Goal: Information Seeking & Learning: Learn about a topic

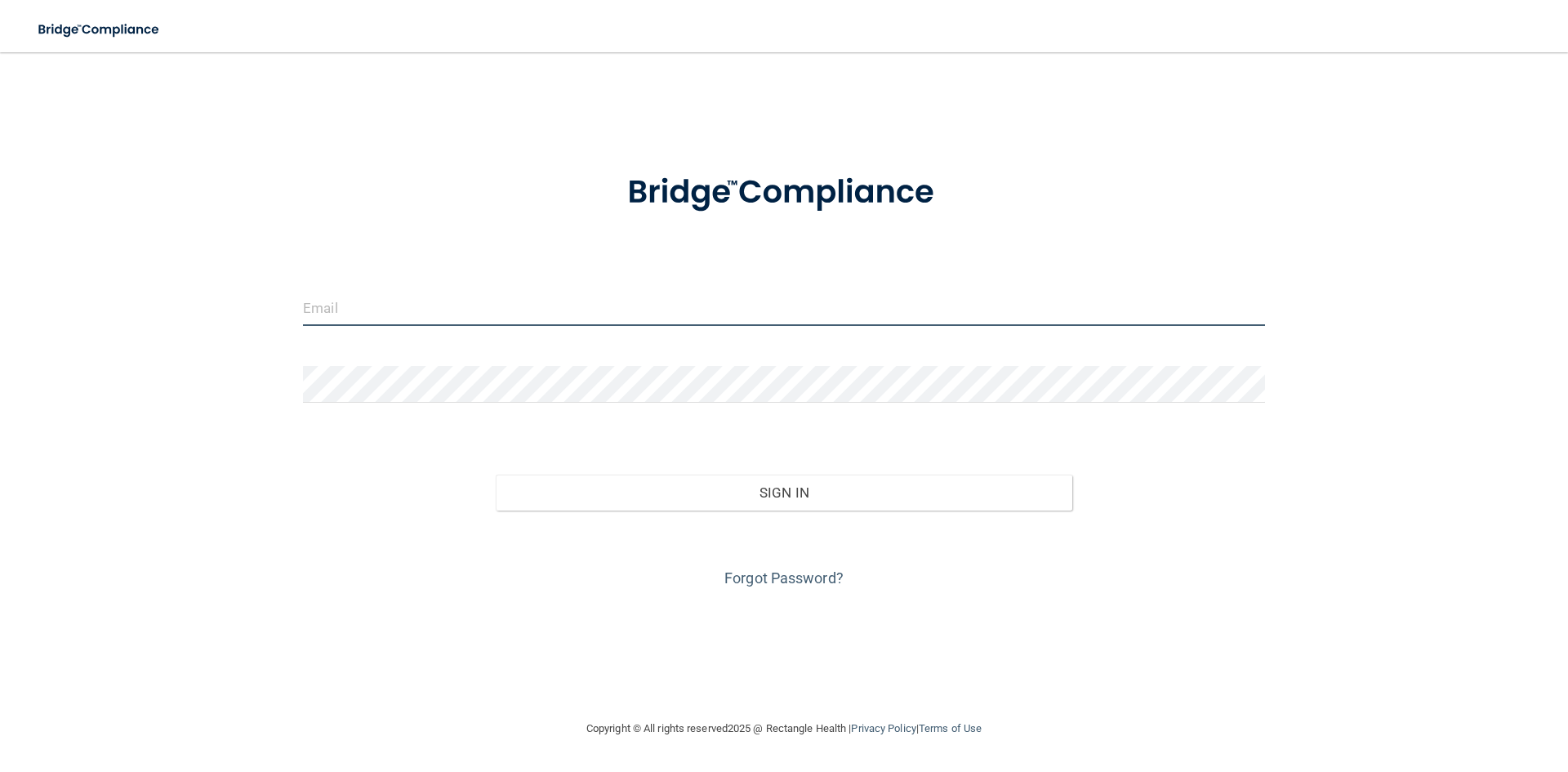
type input "[EMAIL_ADDRESS][DOMAIN_NAME]"
click at [100, 343] on div "[EMAIL_ADDRESS][DOMAIN_NAME] Invalid email/password. You don't have permission …" at bounding box center [784, 385] width 1503 height 634
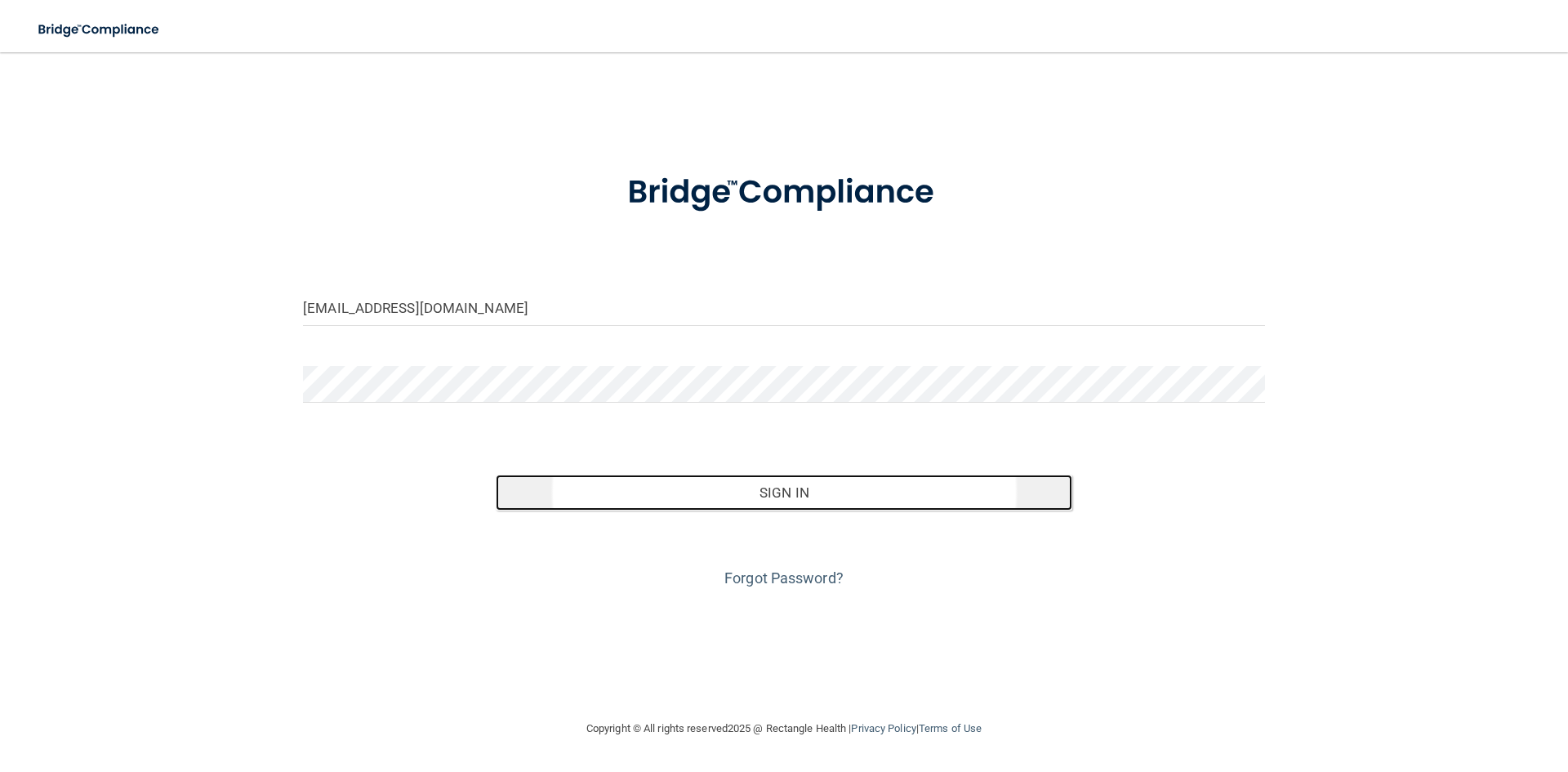
click at [748, 491] on button "Sign In" at bounding box center [785, 492] width 578 height 36
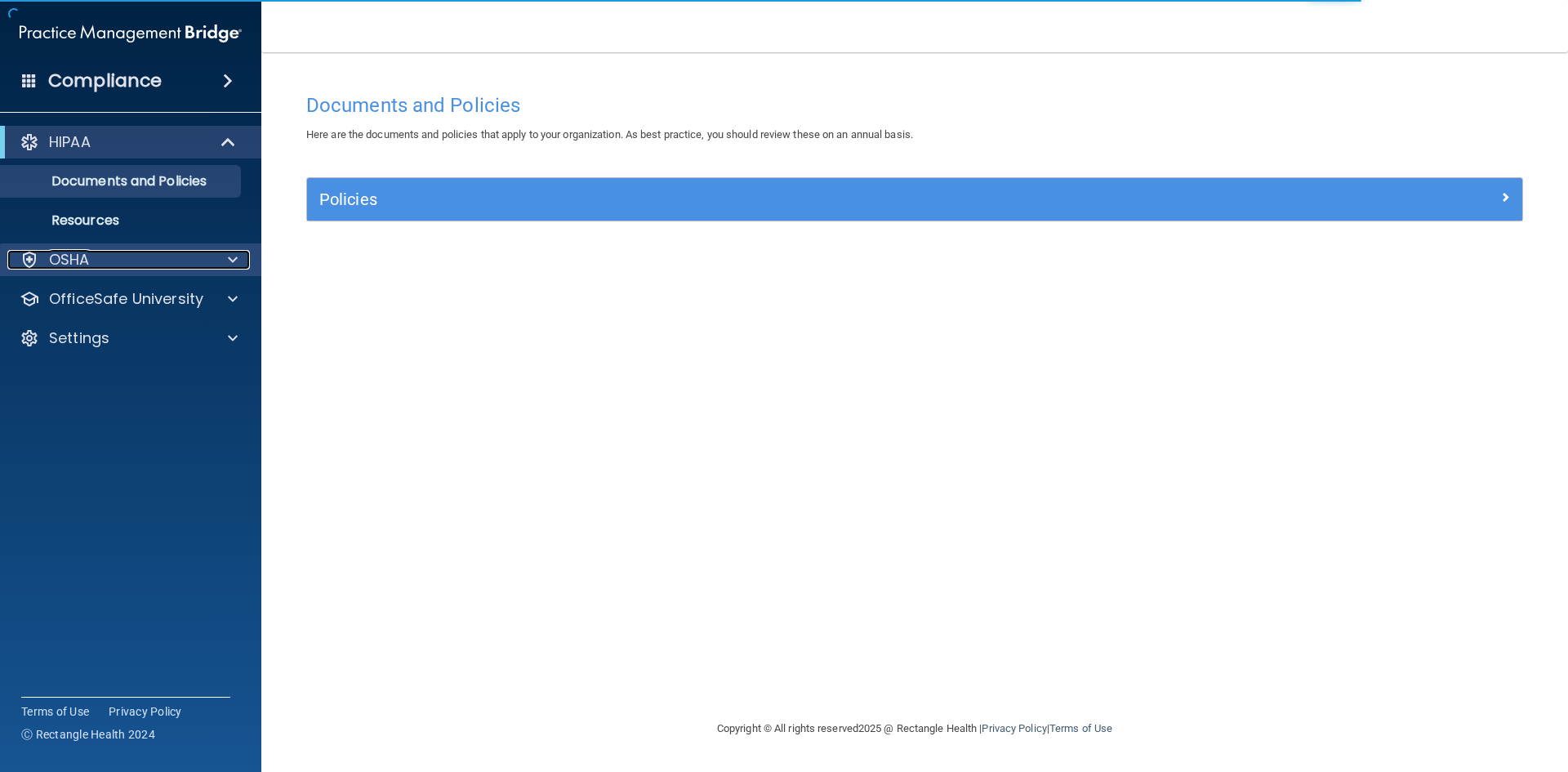
click at [196, 254] on div "OSHA" at bounding box center [108, 259] width 203 height 20
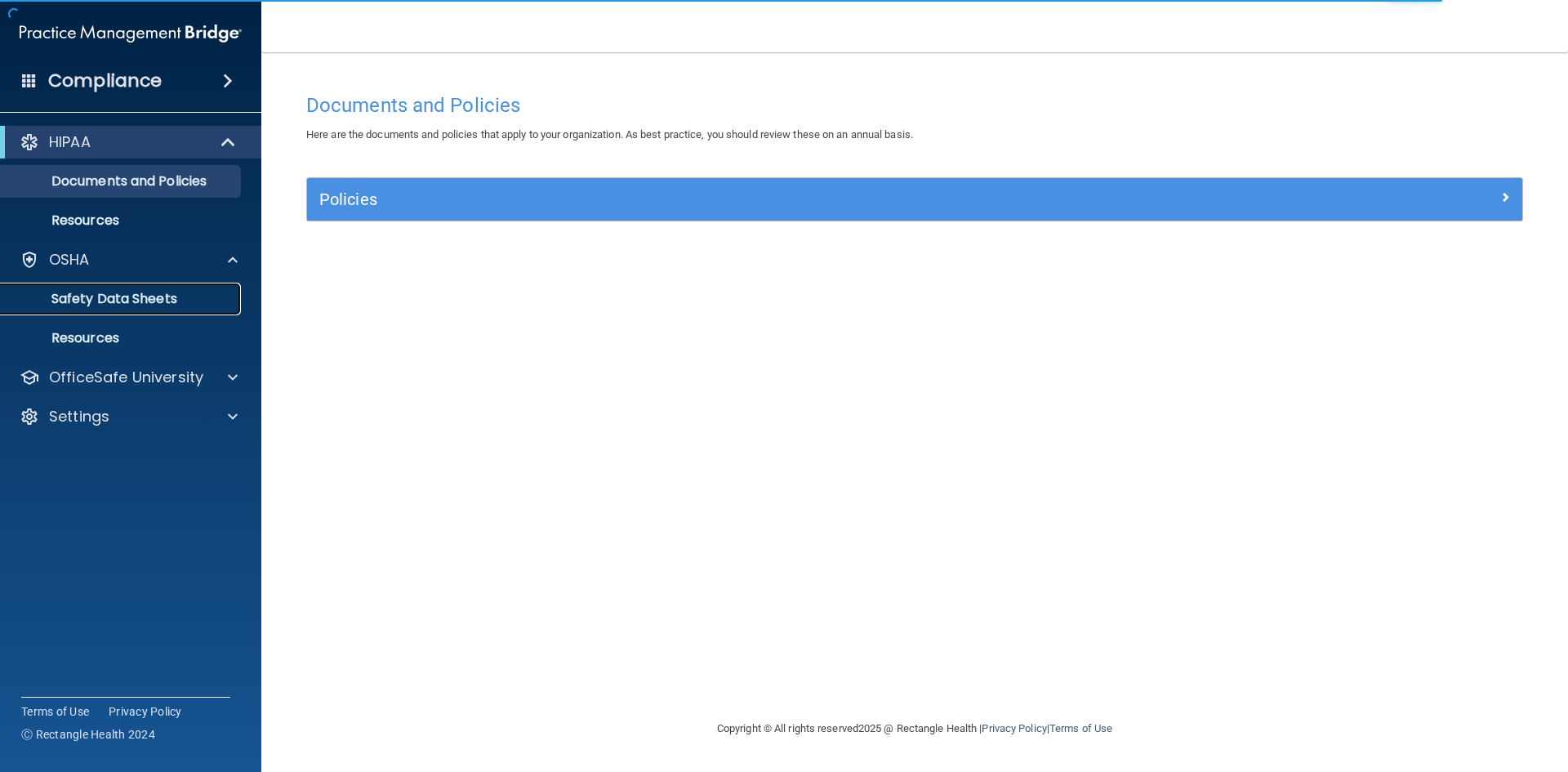
click at [167, 301] on p "Safety Data Sheets" at bounding box center [121, 298] width 223 height 16
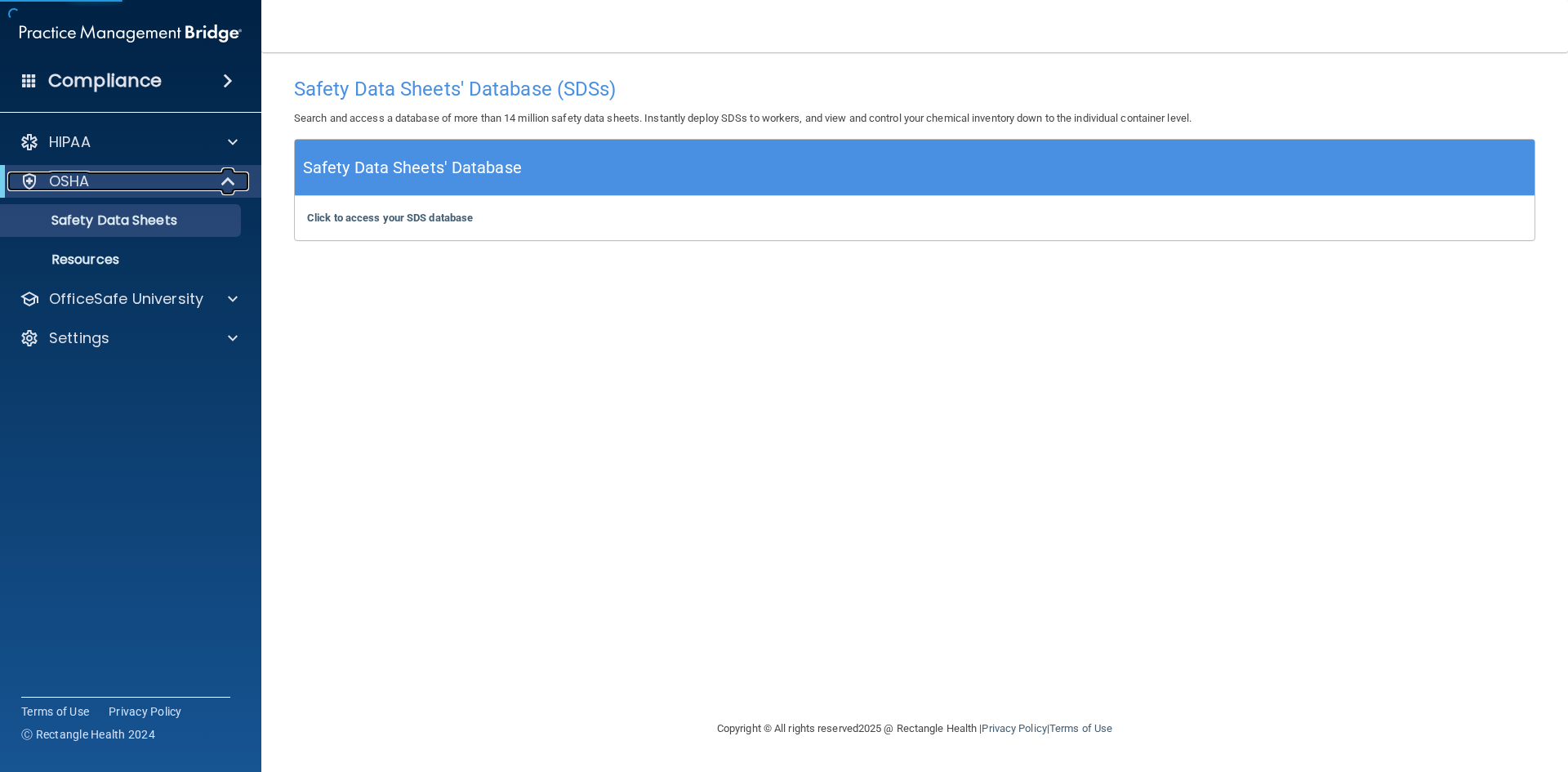
click at [223, 189] on span at bounding box center [230, 181] width 14 height 20
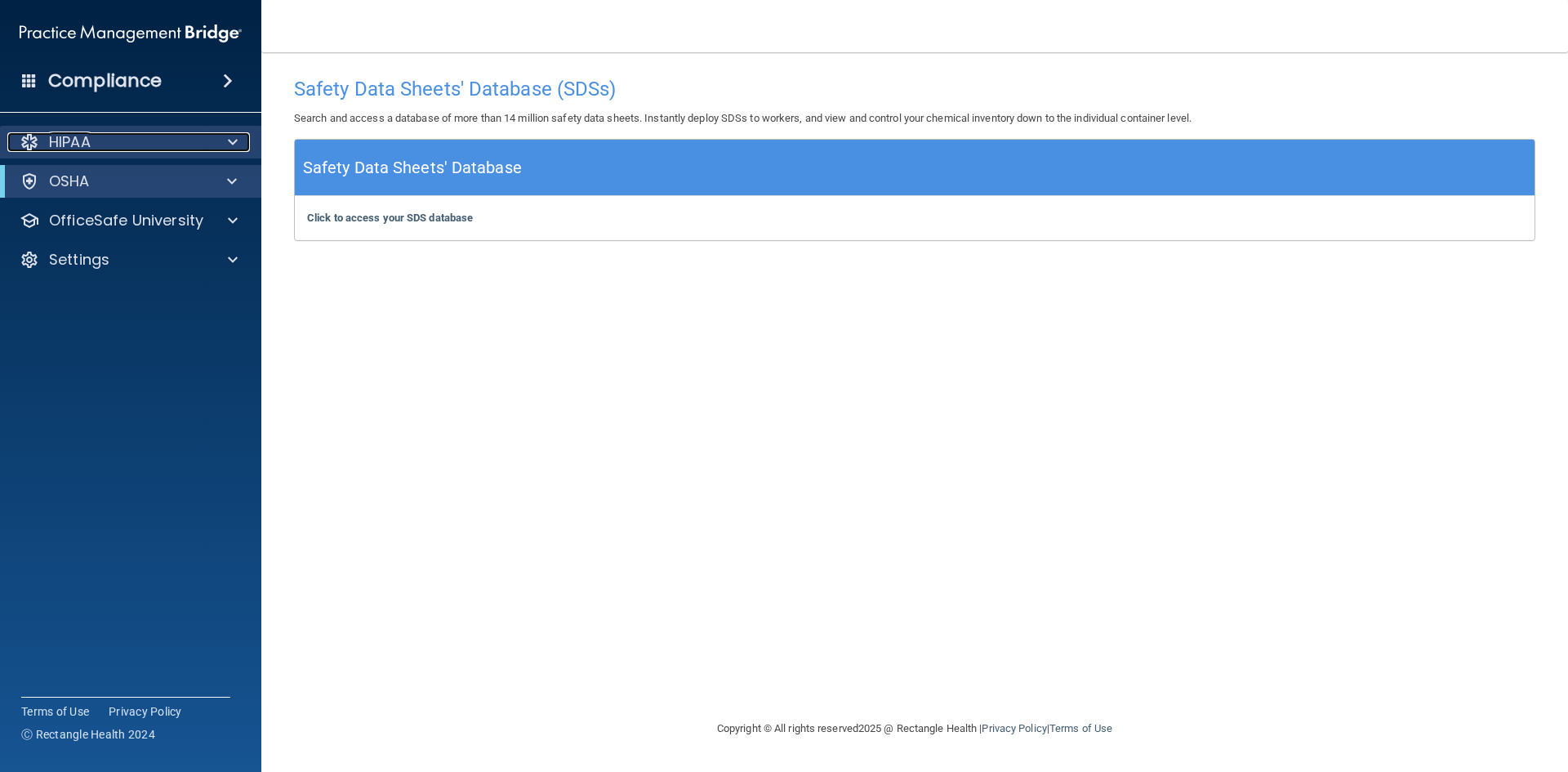
click at [230, 137] on span at bounding box center [232, 142] width 10 height 20
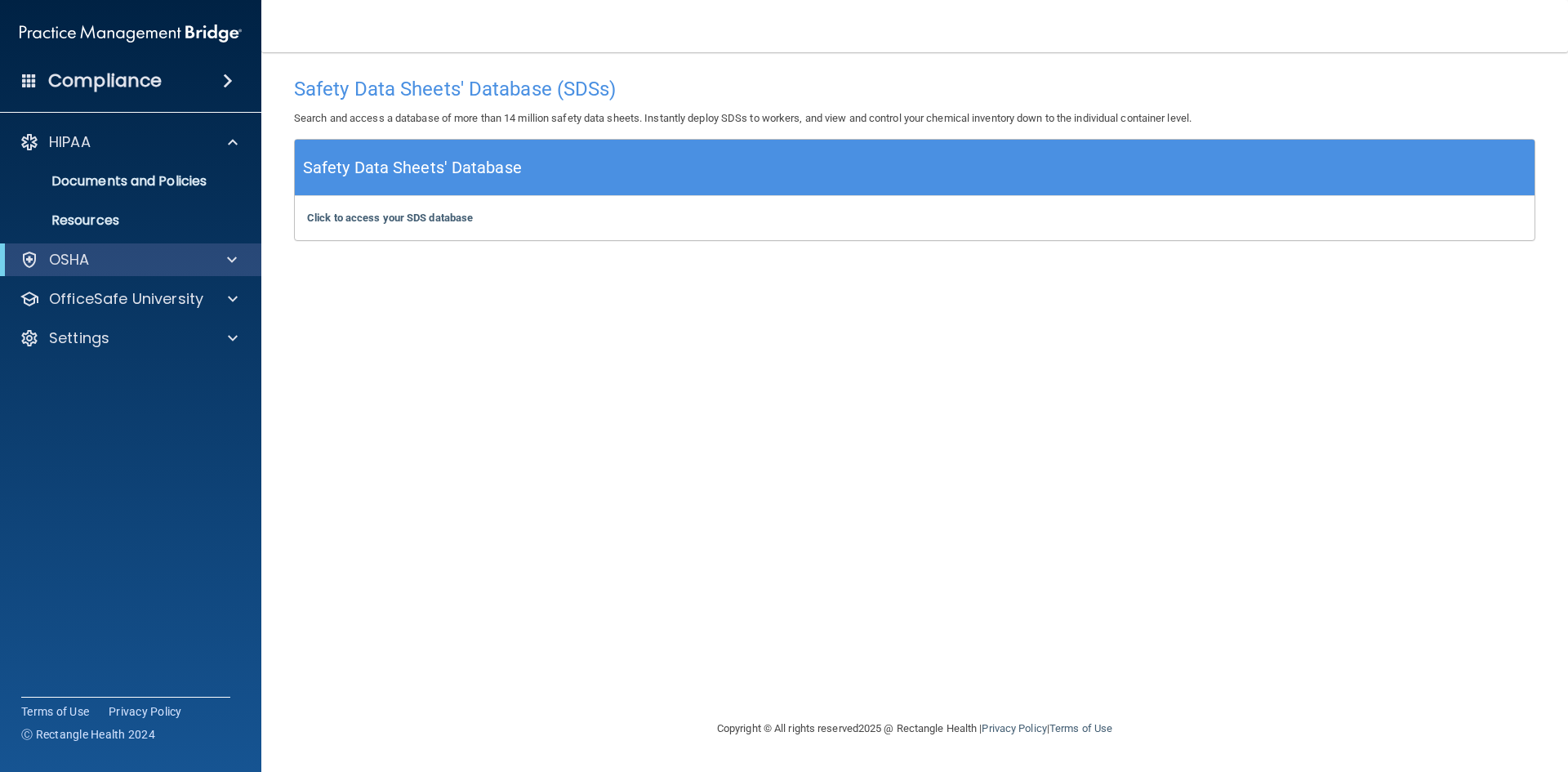
click at [225, 69] on div "Compliance" at bounding box center [130, 81] width 261 height 36
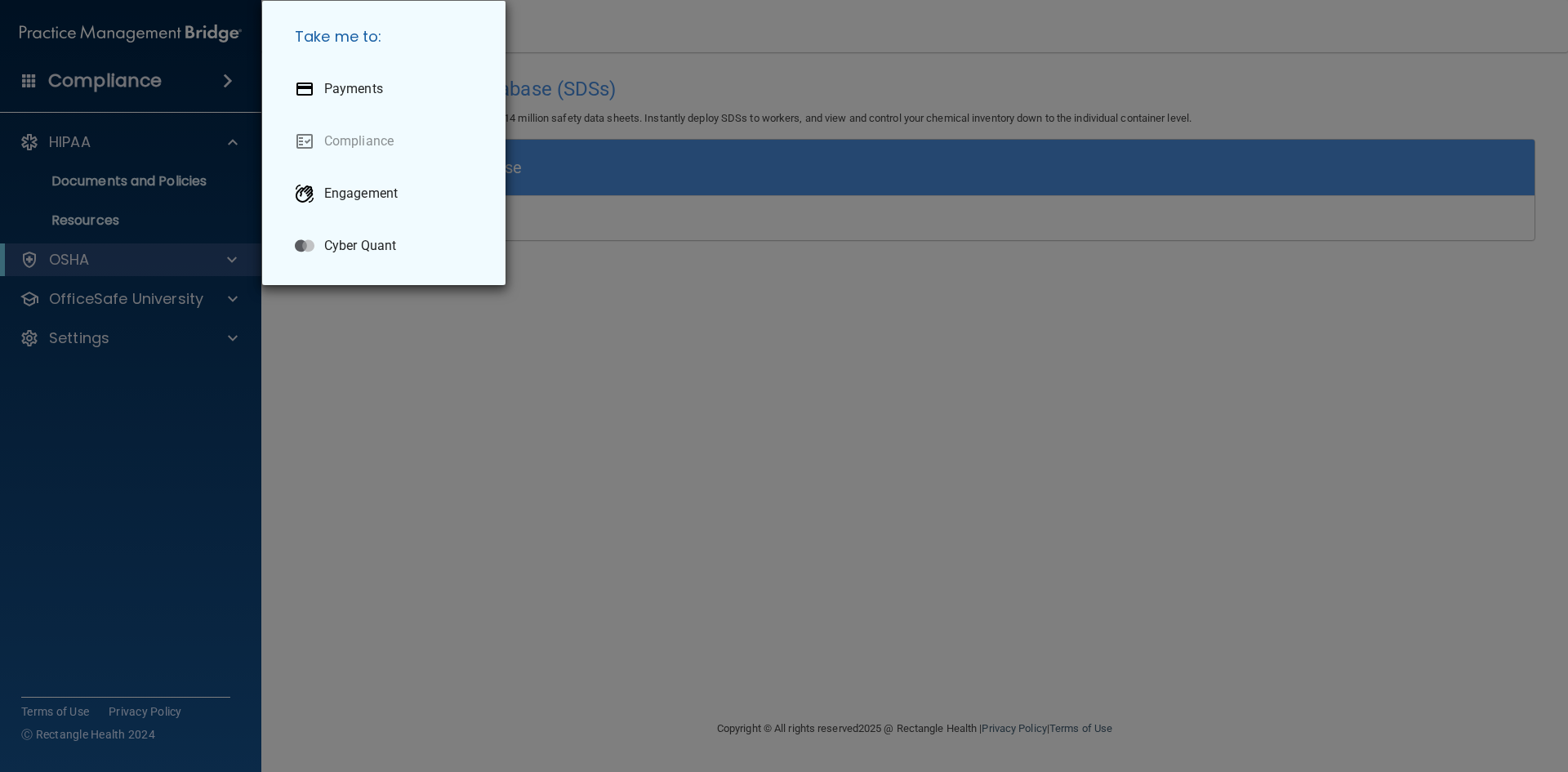
click at [91, 79] on div "Take me to: Payments Compliance Engagement Cyber Quant" at bounding box center [784, 386] width 1568 height 772
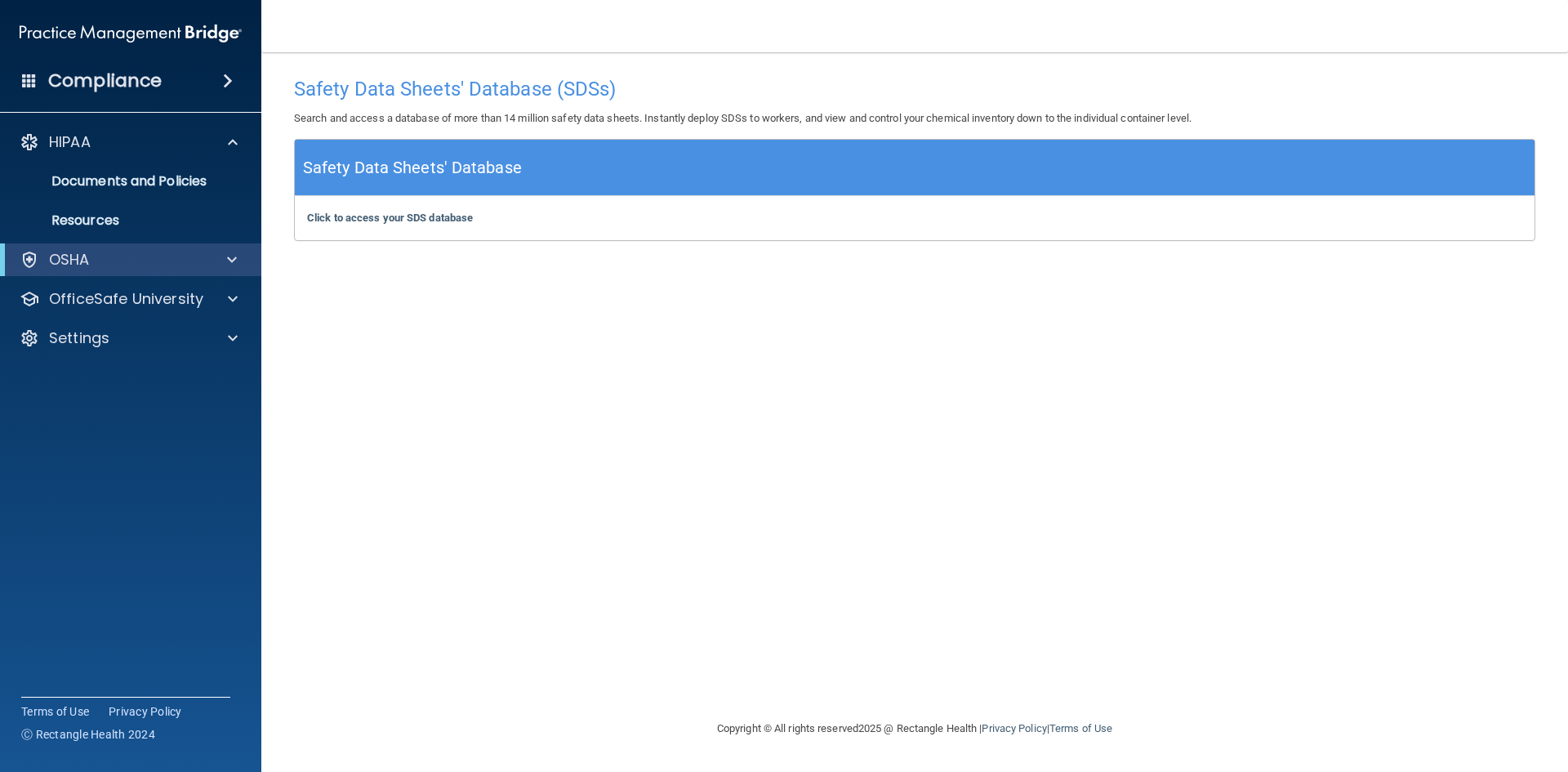
click at [20, 78] on div "Compliance" at bounding box center [130, 81] width 261 height 36
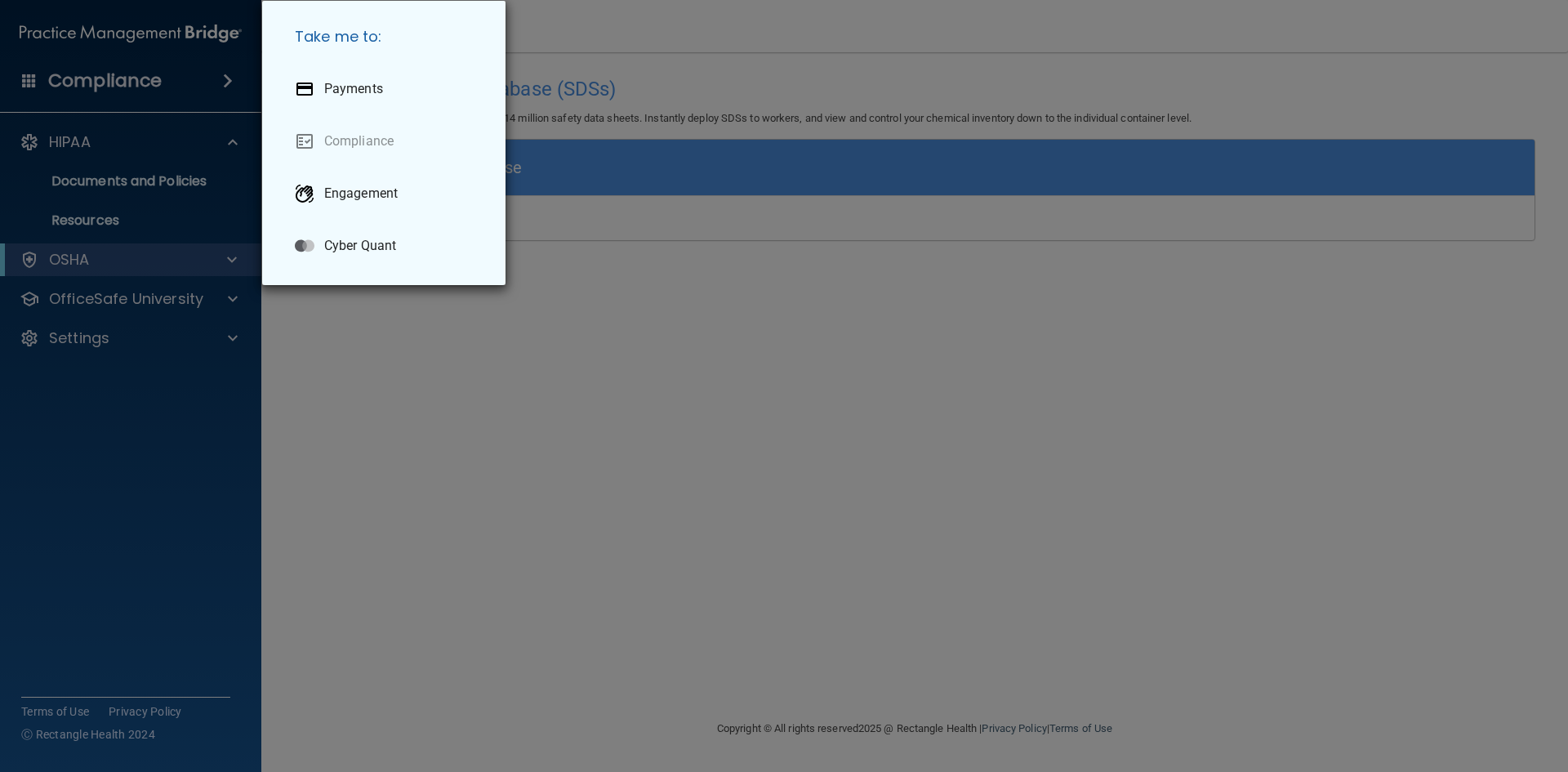
click at [20, 78] on div "Take me to: Payments Compliance Engagement Cyber Quant" at bounding box center [784, 386] width 1568 height 772
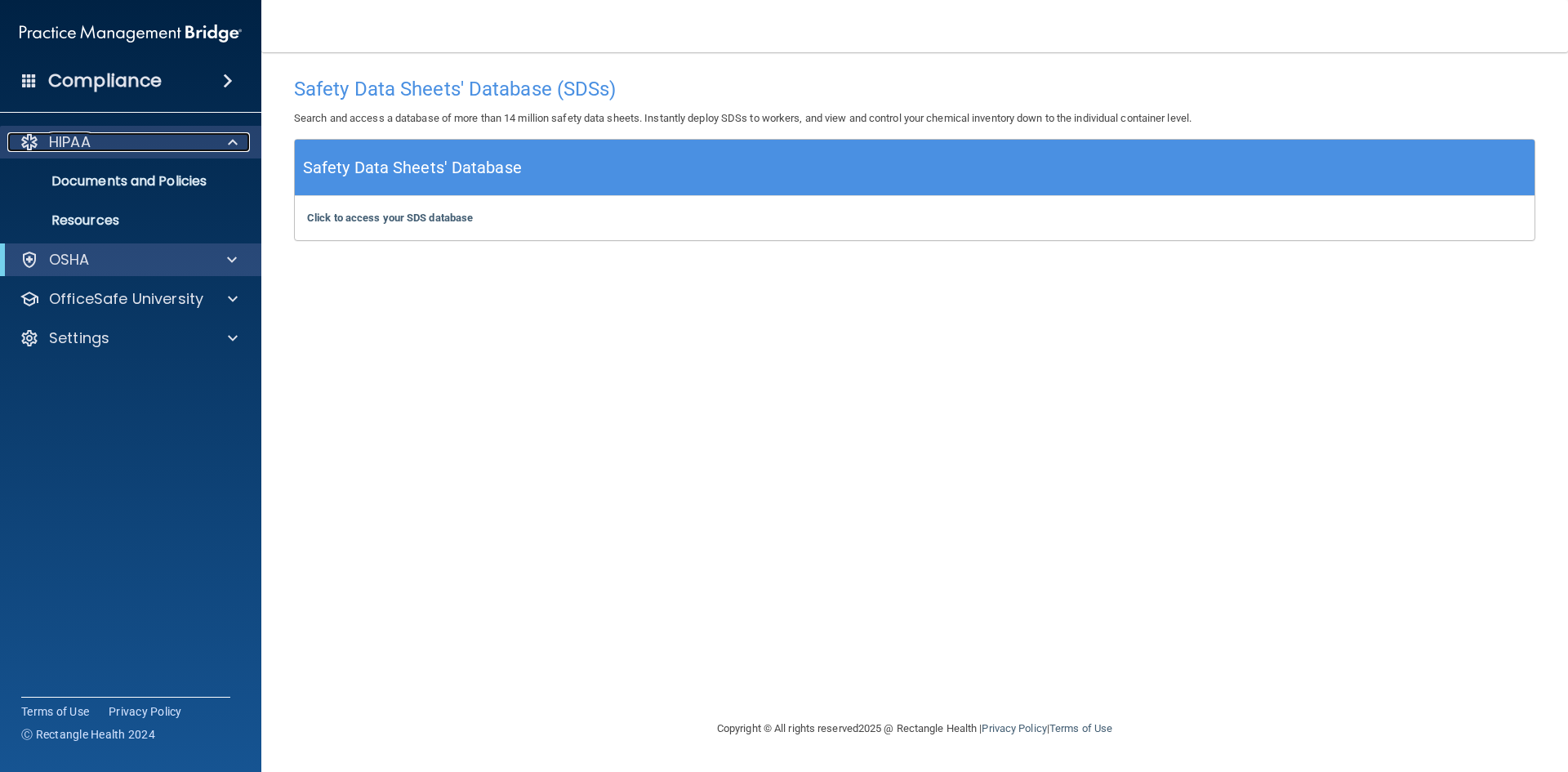
click at [69, 146] on p "HIPAA" at bounding box center [70, 142] width 42 height 20
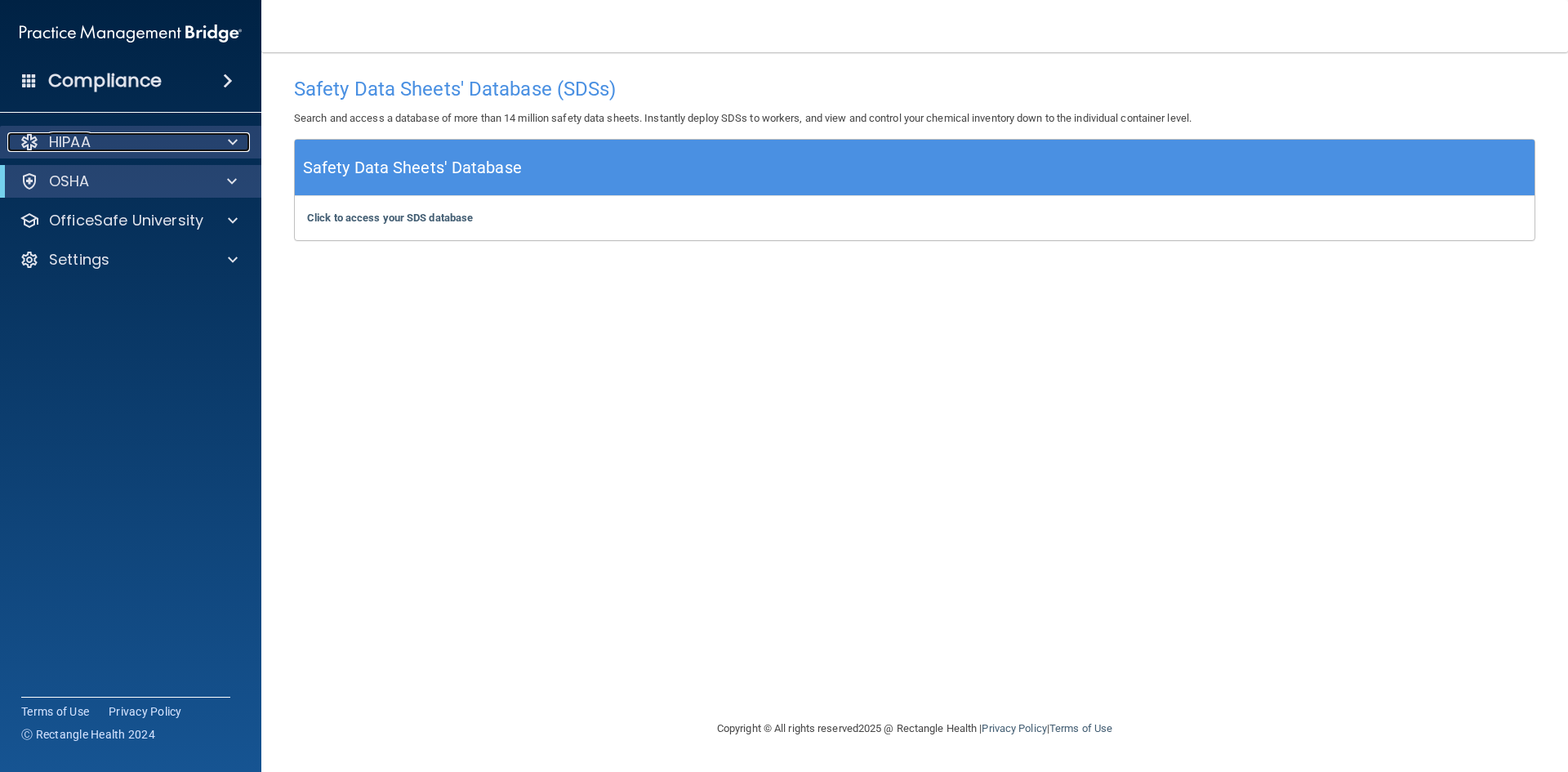
click at [69, 146] on p "HIPAA" at bounding box center [70, 142] width 42 height 20
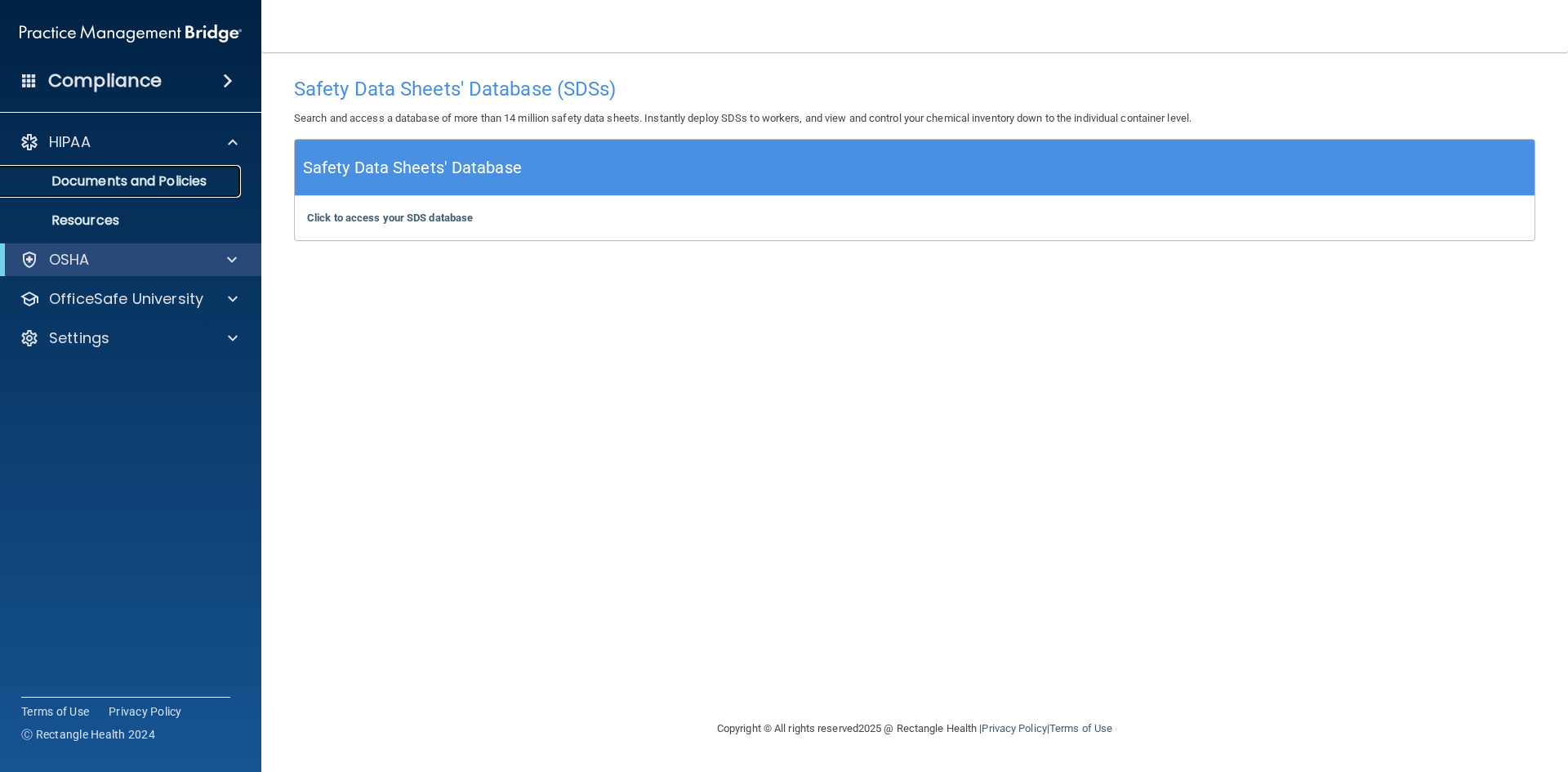
click at [85, 173] on p "Documents and Policies" at bounding box center [121, 181] width 223 height 16
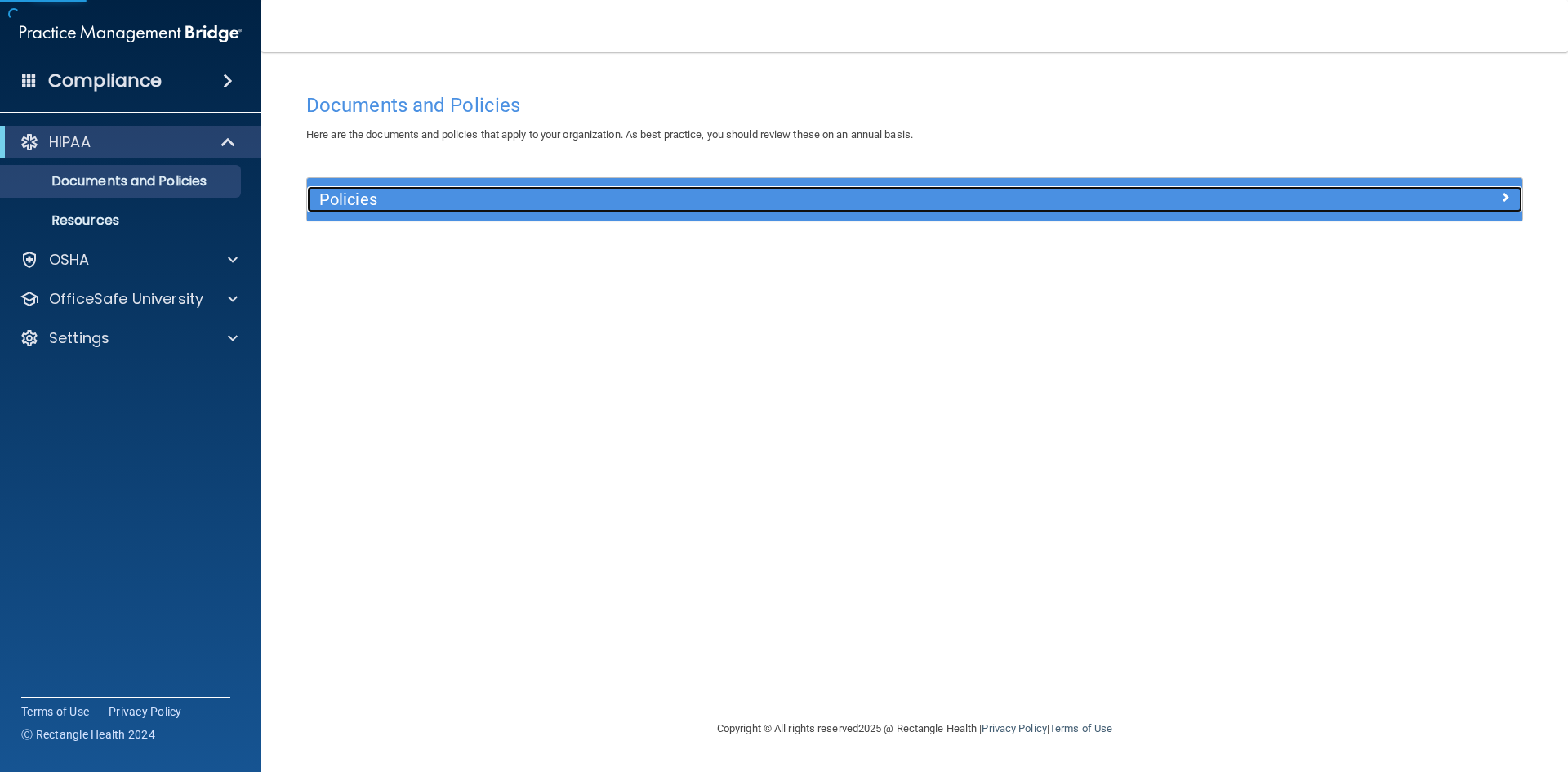
click at [454, 204] on h5 "Policies" at bounding box center [762, 199] width 887 height 18
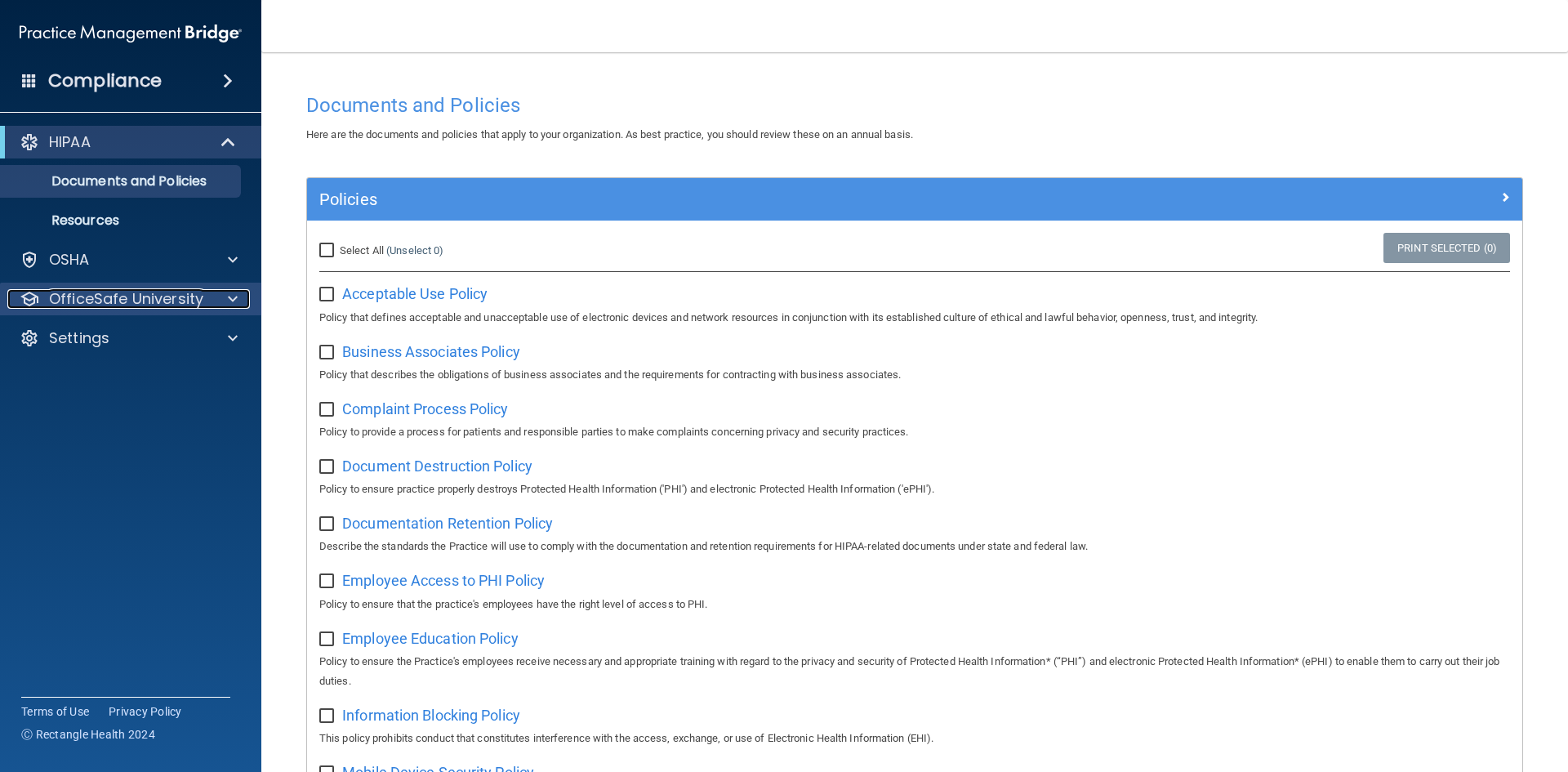
click at [189, 303] on p "OfficeSafe University" at bounding box center [127, 298] width 154 height 20
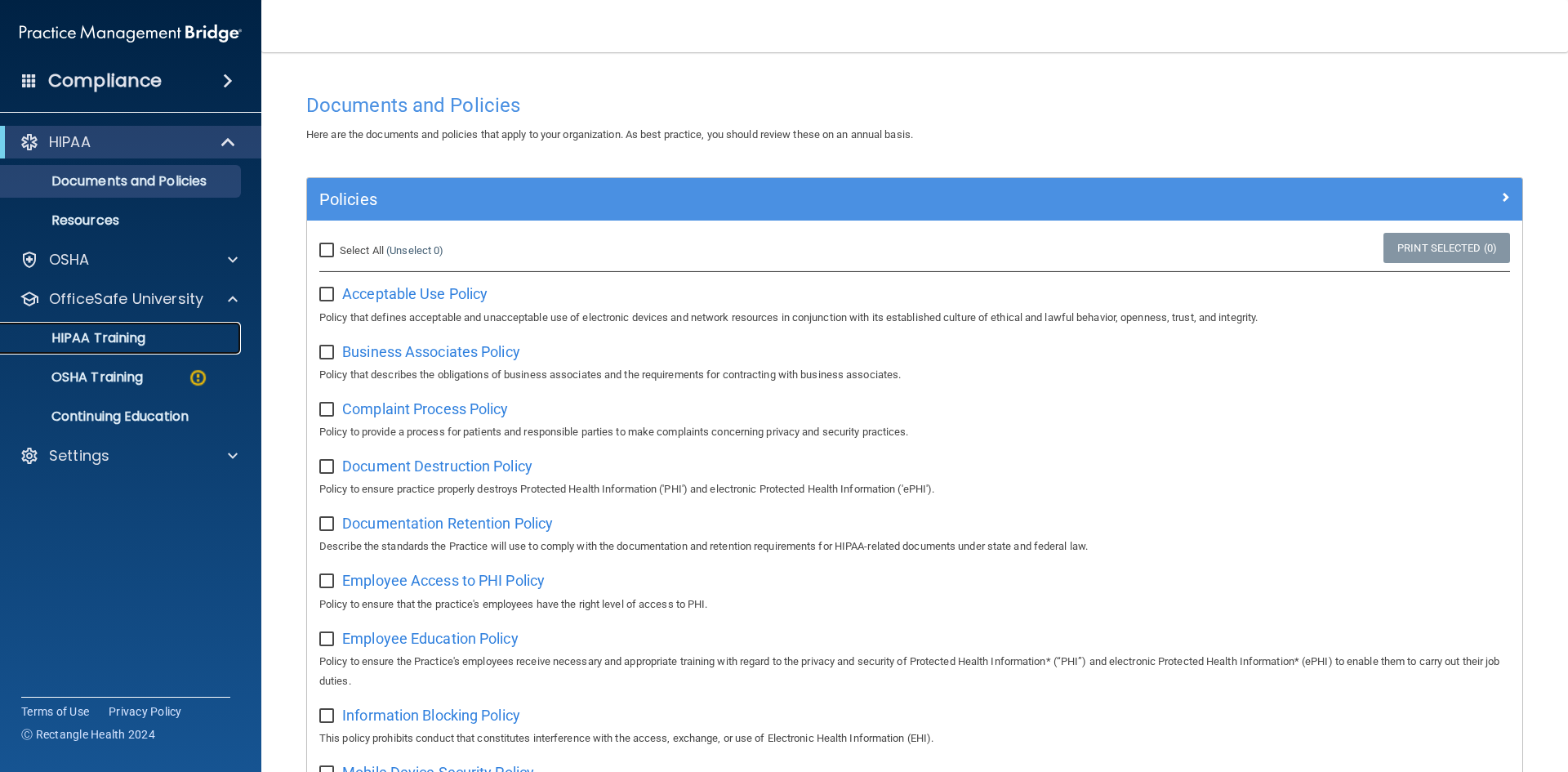
click at [149, 329] on link "HIPAA Training" at bounding box center [112, 338] width 258 height 33
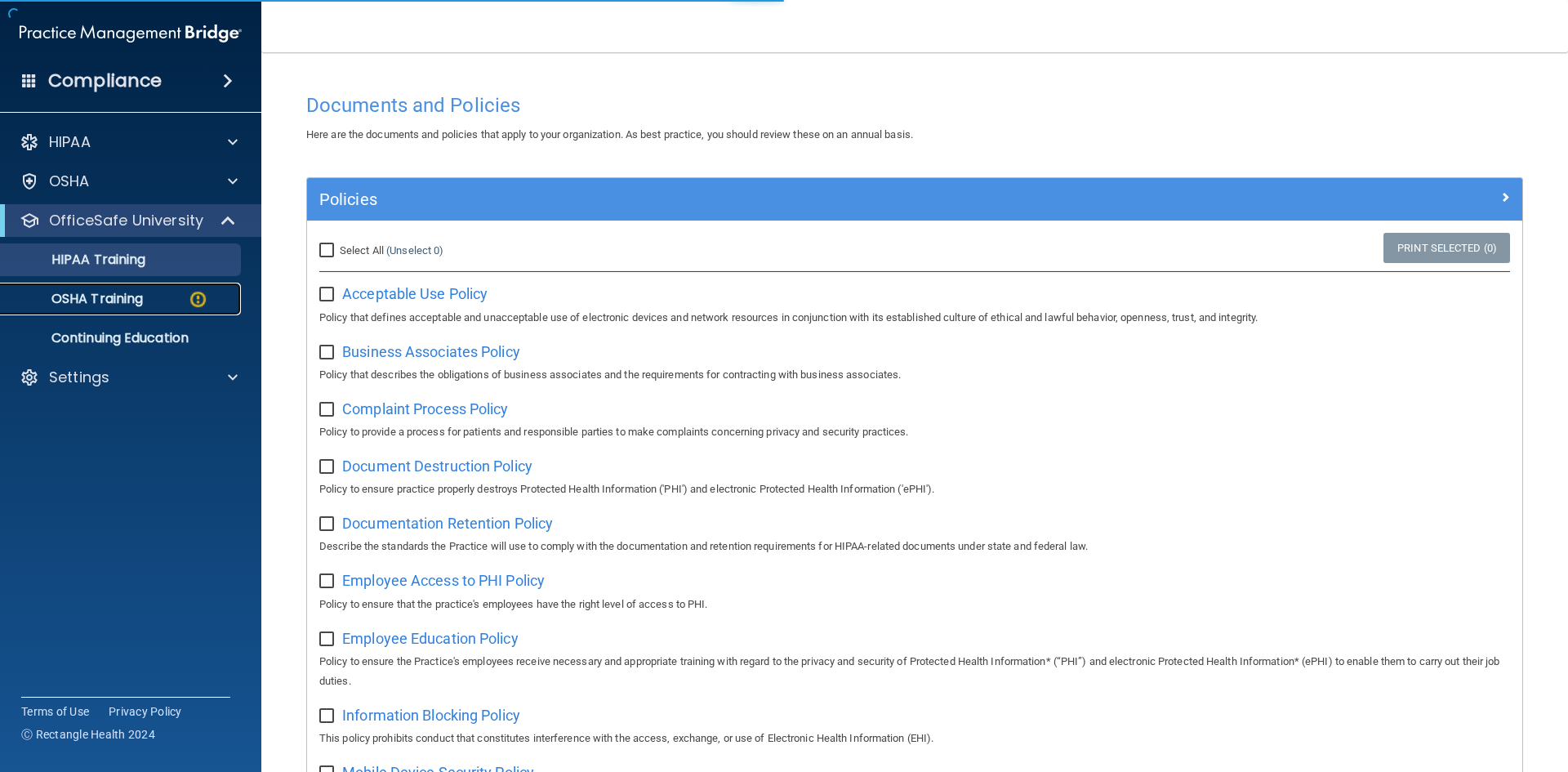
click at [160, 304] on div "OSHA Training" at bounding box center [121, 298] width 223 height 16
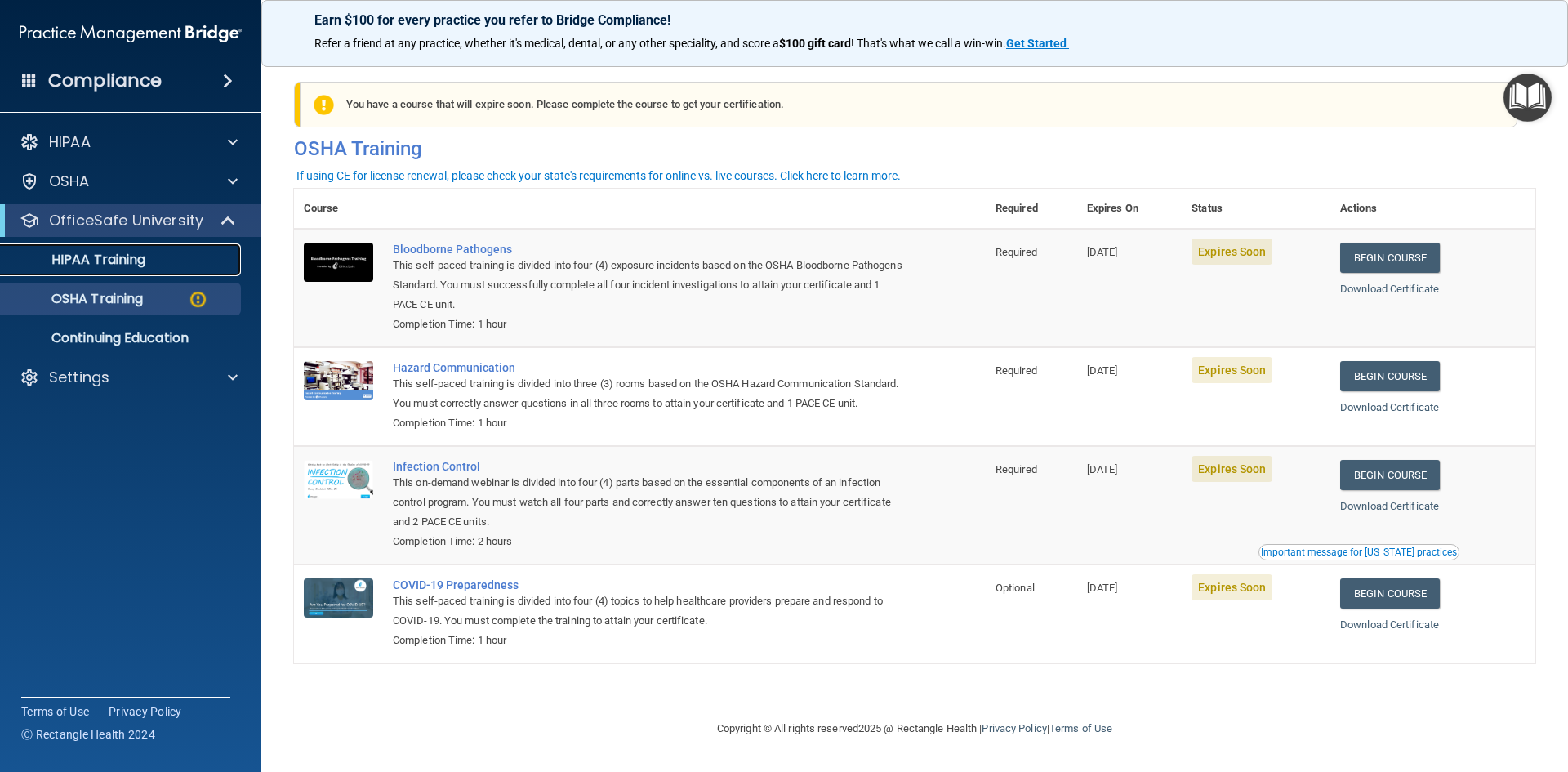
click at [149, 265] on div "HIPAA Training" at bounding box center [121, 259] width 223 height 16
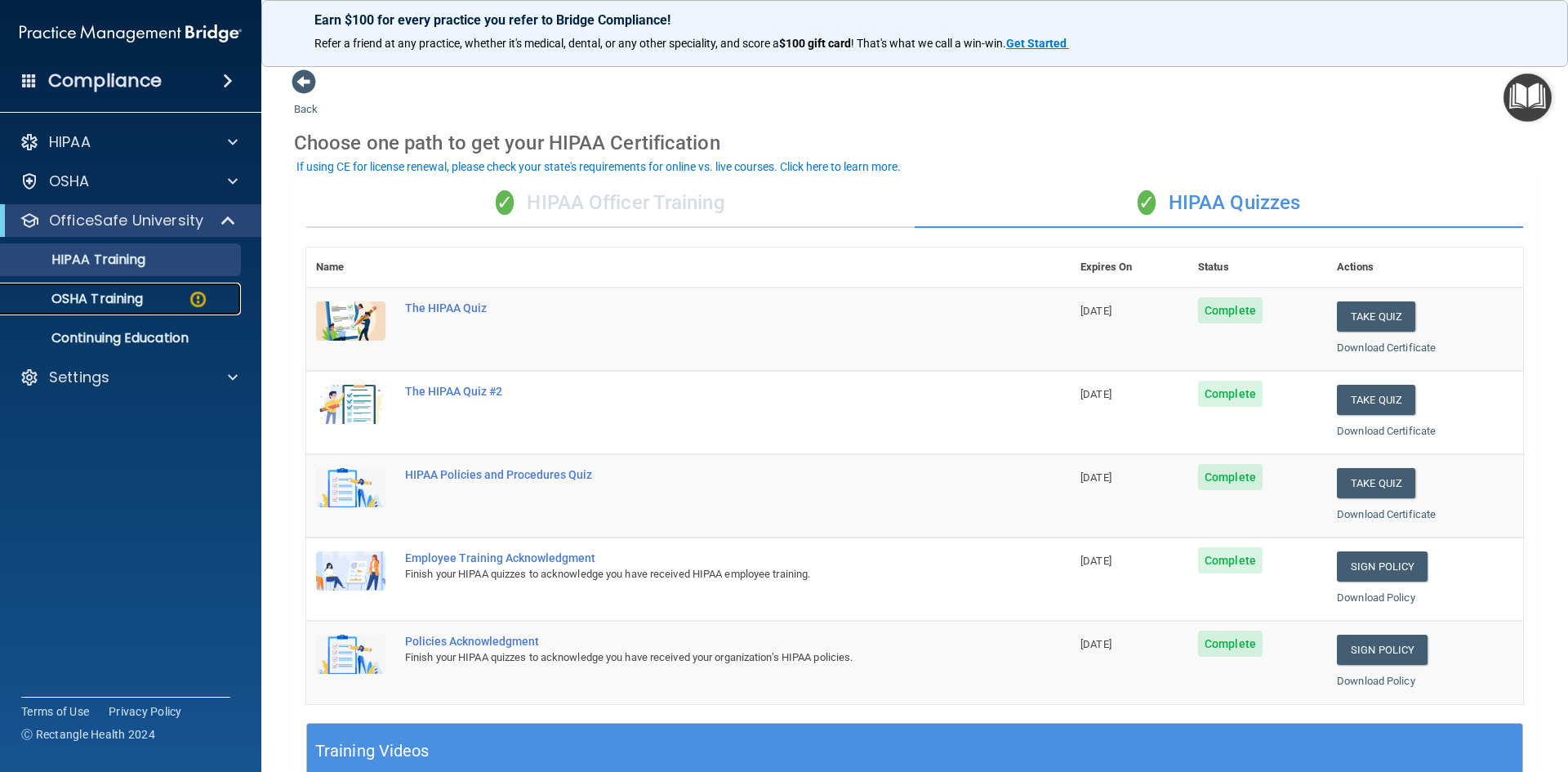
click at [131, 291] on p "OSHA Training" at bounding box center [76, 298] width 133 height 16
